Goal: Task Accomplishment & Management: Use online tool/utility

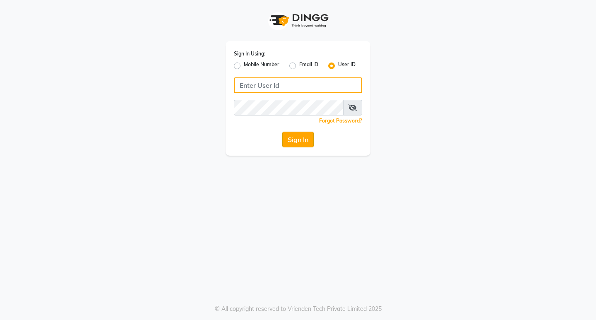
type input "aurasalon"
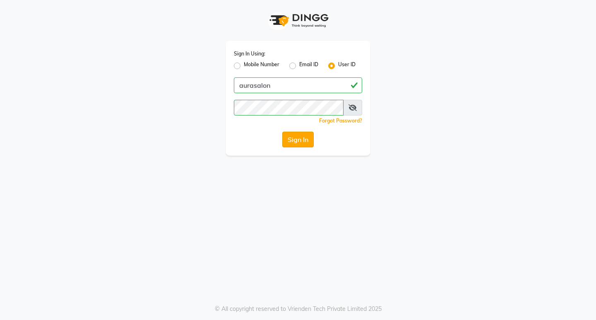
click at [297, 142] on button "Sign In" at bounding box center [297, 140] width 31 height 16
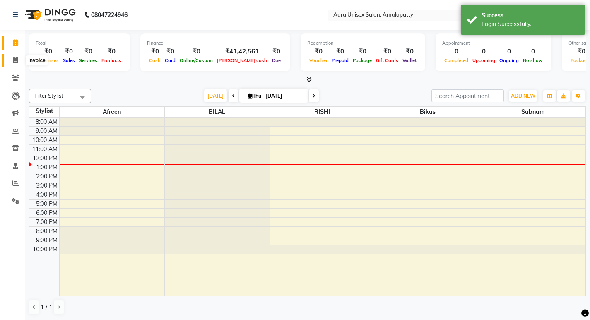
click at [17, 63] on icon at bounding box center [15, 60] width 5 height 6
select select "service"
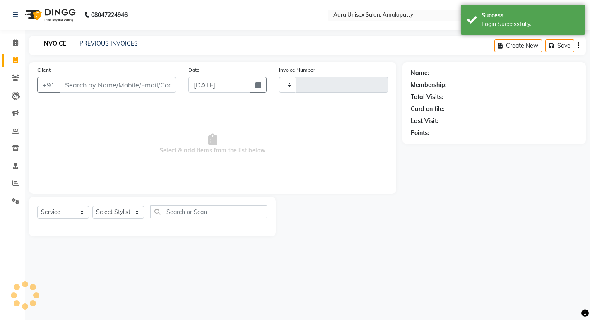
type input "1066"
select select "837"
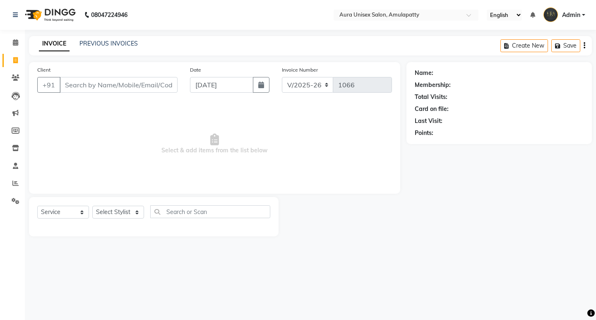
click at [110, 89] on input "Client" at bounding box center [119, 85] width 118 height 16
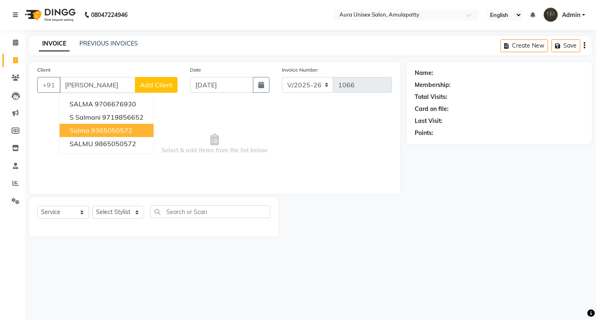
click at [122, 129] on ngb-highlight "9365050572" at bounding box center [111, 130] width 41 height 8
type input "9365050572"
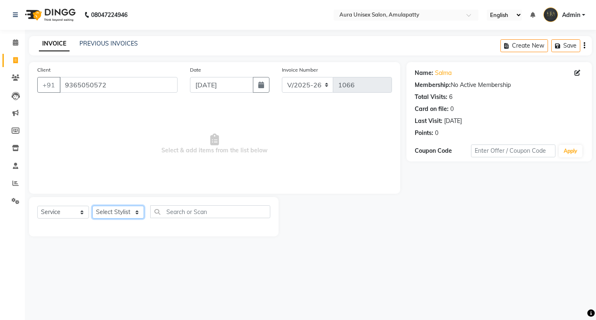
click at [118, 209] on select "Select Stylist [PERSON_NAME] BILAL RISHI Sabnam" at bounding box center [118, 212] width 52 height 13
select select "13774"
click at [92, 206] on select "Select Stylist [PERSON_NAME] BILAL RISHI Sabnam" at bounding box center [118, 212] width 52 height 13
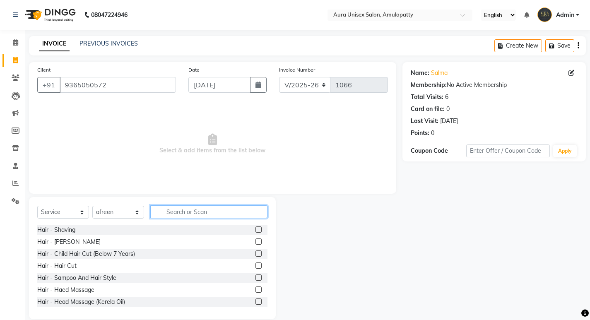
click at [157, 214] on input "text" at bounding box center [208, 211] width 117 height 13
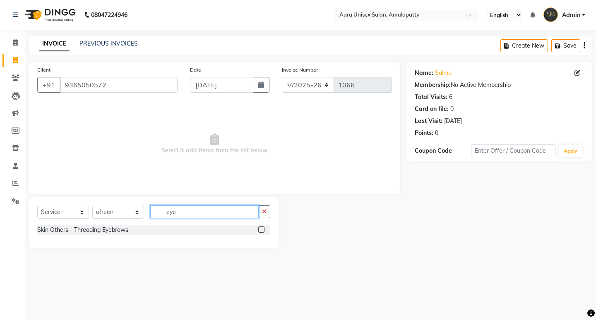
type input "eye"
click at [261, 230] on label at bounding box center [261, 229] width 6 height 6
click at [261, 230] on input "checkbox" at bounding box center [260, 229] width 5 height 5
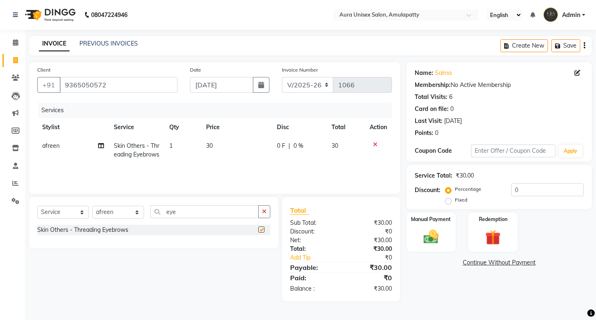
checkbox input "false"
click at [209, 146] on span "30" at bounding box center [209, 145] width 7 height 7
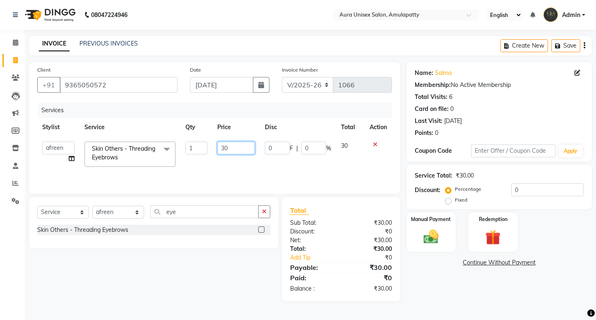
click at [235, 150] on input "30" at bounding box center [236, 148] width 38 height 13
type input "3"
type input "50"
click at [423, 227] on div "Manual Payment" at bounding box center [430, 232] width 51 height 41
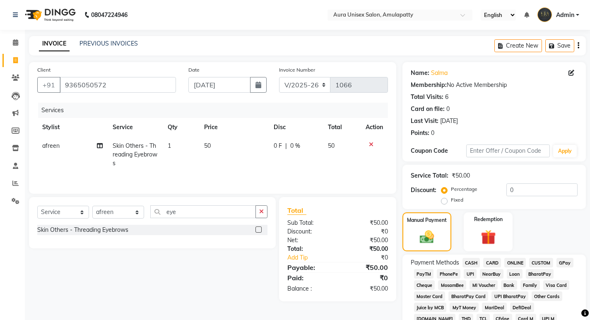
click at [473, 264] on span "CASH" at bounding box center [471, 263] width 18 height 10
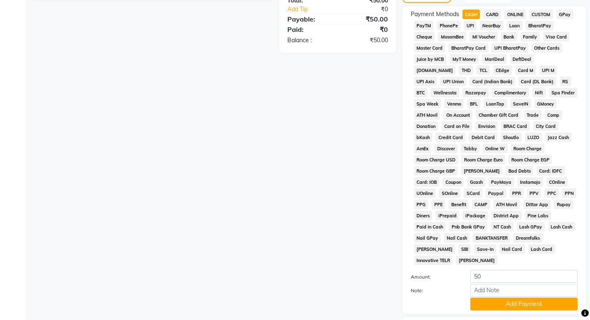
scroll to position [292, 0]
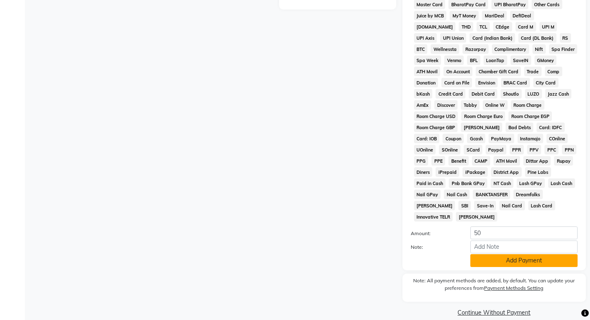
click at [512, 254] on button "Add Payment" at bounding box center [523, 260] width 107 height 13
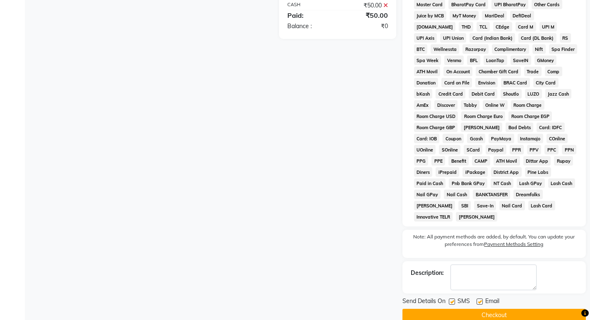
click at [474, 309] on button "Checkout" at bounding box center [493, 315] width 183 height 13
